Goal: Check status

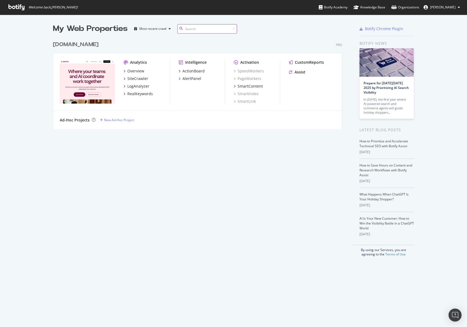
scroll to position [91, 289]
click at [80, 44] on div "[DOMAIN_NAME]" at bounding box center [76, 45] width 46 height 8
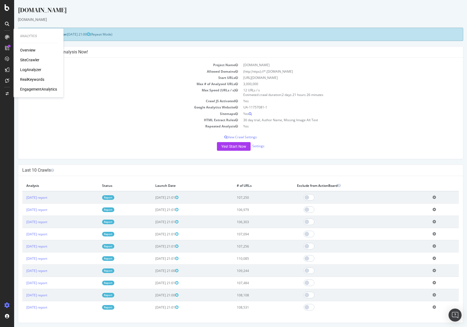
click at [28, 52] on div "Overview" at bounding box center [27, 50] width 15 height 5
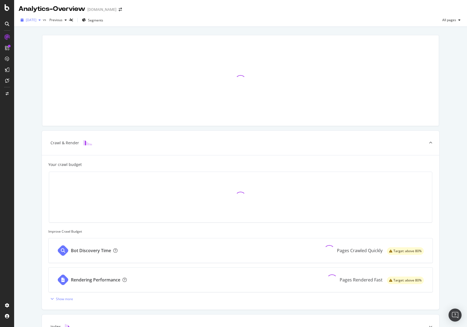
click at [36, 21] on span "[DATE]" at bounding box center [31, 20] width 11 height 5
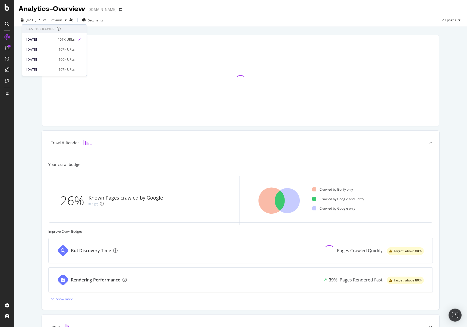
click at [180, 34] on div at bounding box center [241, 81] width 404 height 100
